Goal: Task Accomplishment & Management: Use online tool/utility

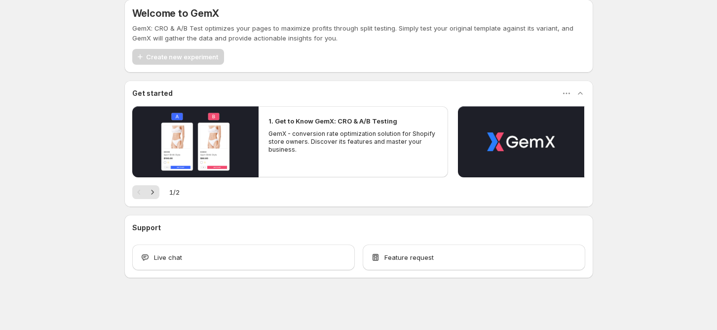
scroll to position [12, 0]
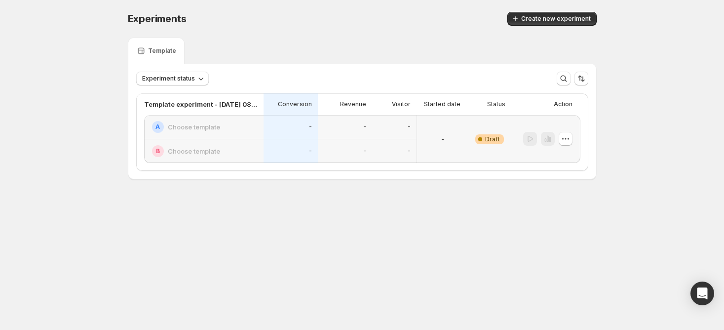
click at [432, 132] on div "-" at bounding box center [442, 139] width 43 height 36
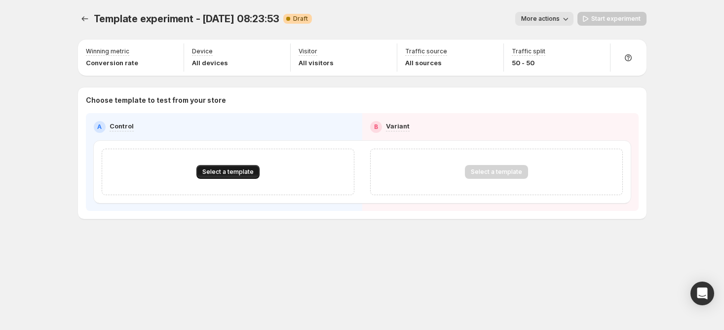
click at [223, 169] on span "Select a template" at bounding box center [227, 172] width 51 height 8
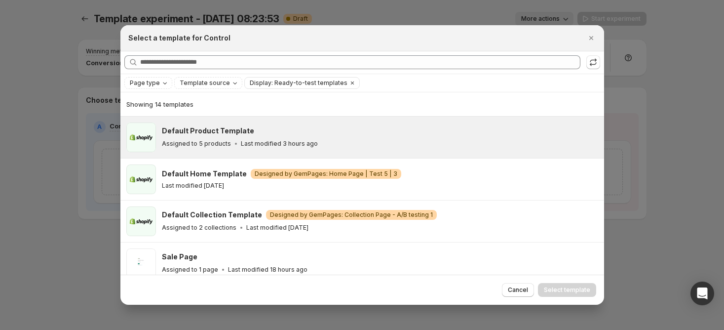
click at [207, 141] on p "Assigned to 5 products" at bounding box center [196, 144] width 69 height 8
click at [560, 288] on span "Select template" at bounding box center [567, 290] width 46 height 8
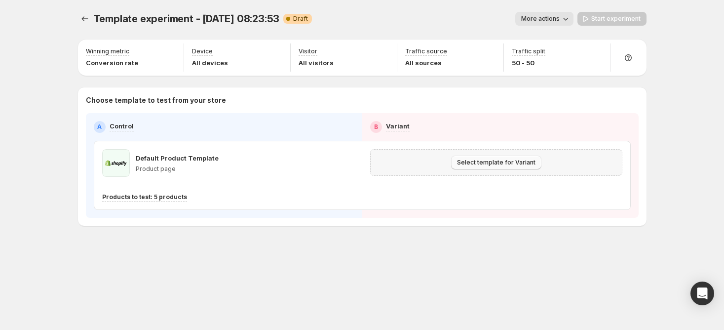
click at [501, 161] on span "Select template for Variant" at bounding box center [496, 162] width 78 height 8
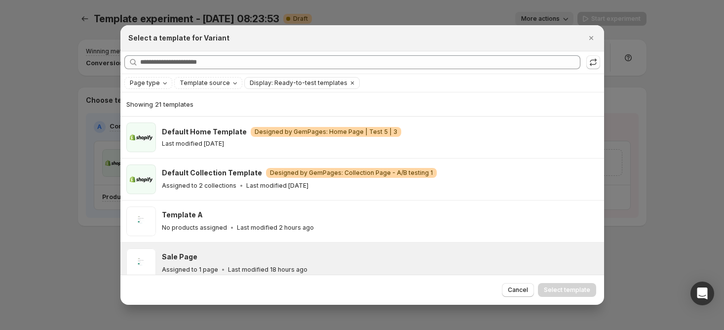
click at [273, 253] on div "Sale Page" at bounding box center [378, 257] width 433 height 10
click at [584, 291] on span "Select template" at bounding box center [567, 290] width 46 height 8
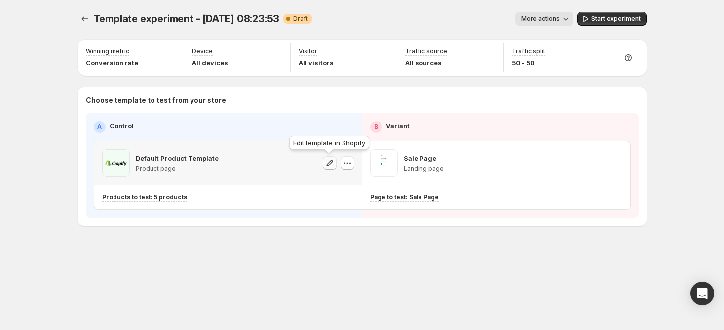
click at [334, 164] on icon "button" at bounding box center [330, 163] width 10 height 10
click at [352, 164] on button "button" at bounding box center [347, 163] width 14 height 14
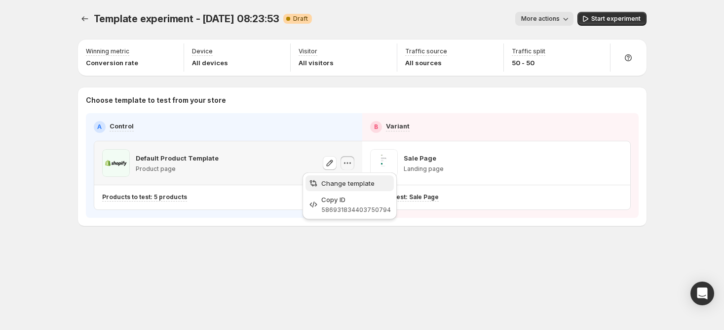
click at [352, 180] on span "Change template" at bounding box center [347, 183] width 53 height 8
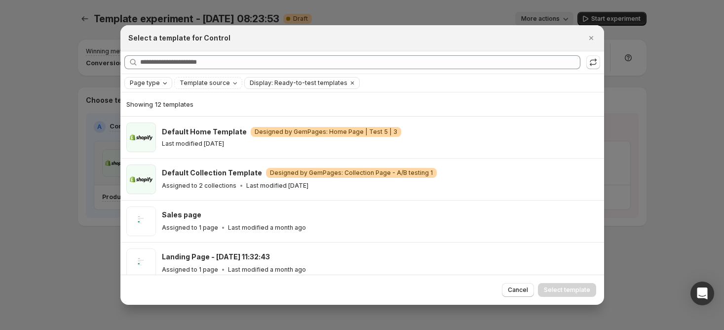
click at [164, 83] on icon "Page type" at bounding box center [165, 83] width 8 height 8
click at [588, 35] on icon "Close" at bounding box center [591, 38] width 10 height 10
